Goal: Communication & Community: Answer question/provide support

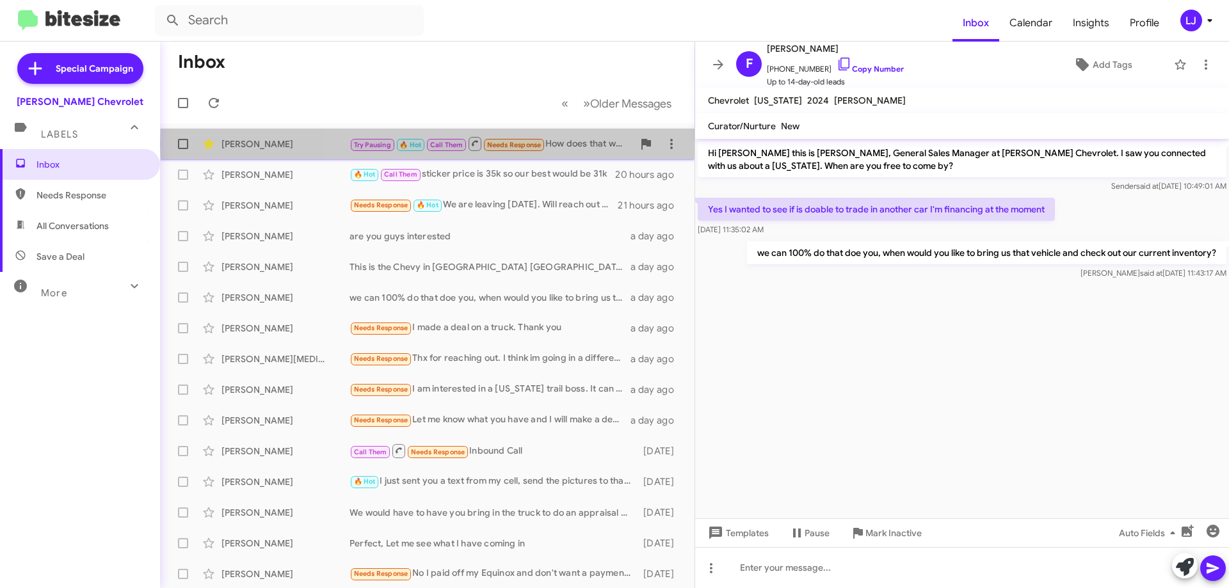
click at [553, 142] on div "Try Pausing 🔥 Hot Call Them Needs Response How does that work? Call me please" at bounding box center [492, 144] width 284 height 16
